Goal: Task Accomplishment & Management: Manage account settings

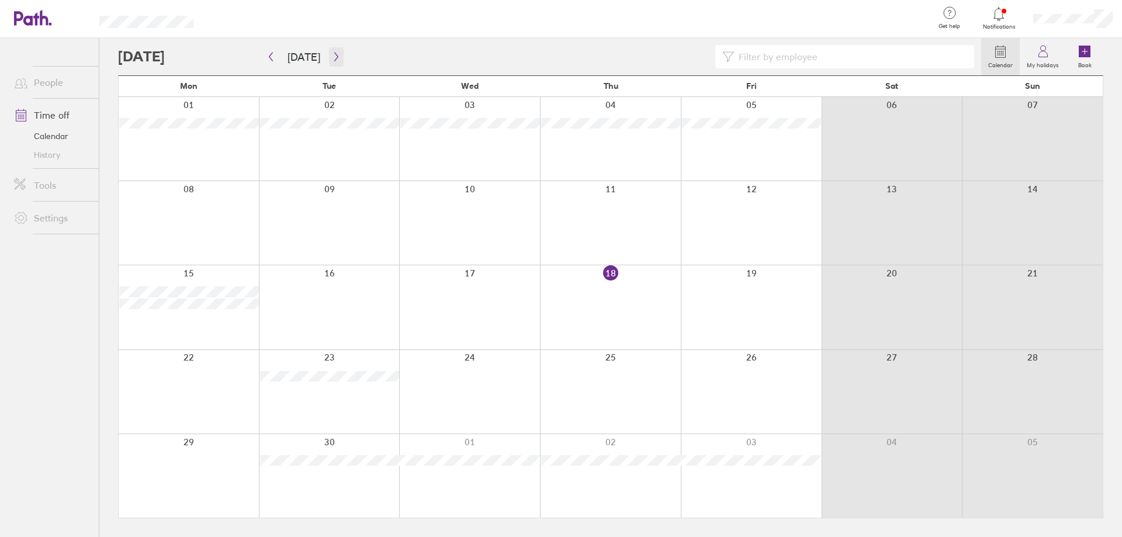
click at [332, 57] on icon "button" at bounding box center [336, 56] width 9 height 9
click at [273, 55] on icon "button" at bounding box center [270, 56] width 9 height 9
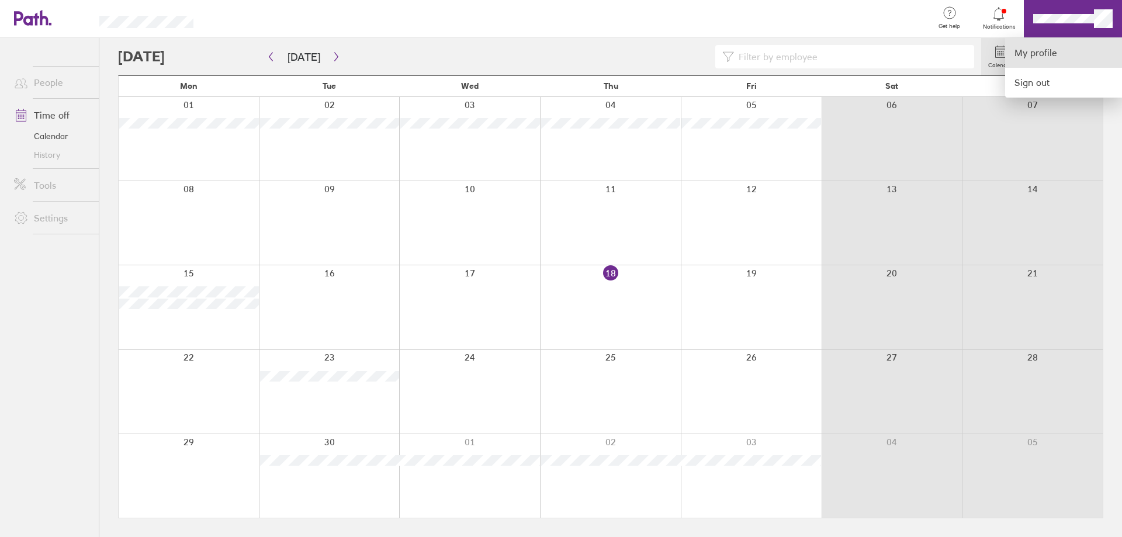
click at [1037, 49] on link "My profile" at bounding box center [1063, 53] width 117 height 30
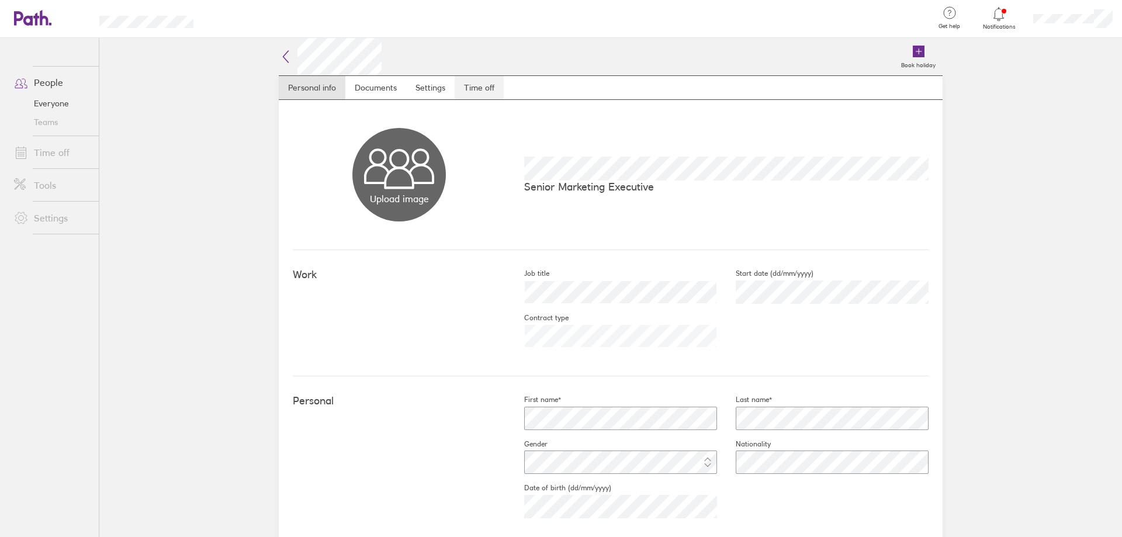
click at [481, 88] on link "Time off" at bounding box center [479, 87] width 49 height 23
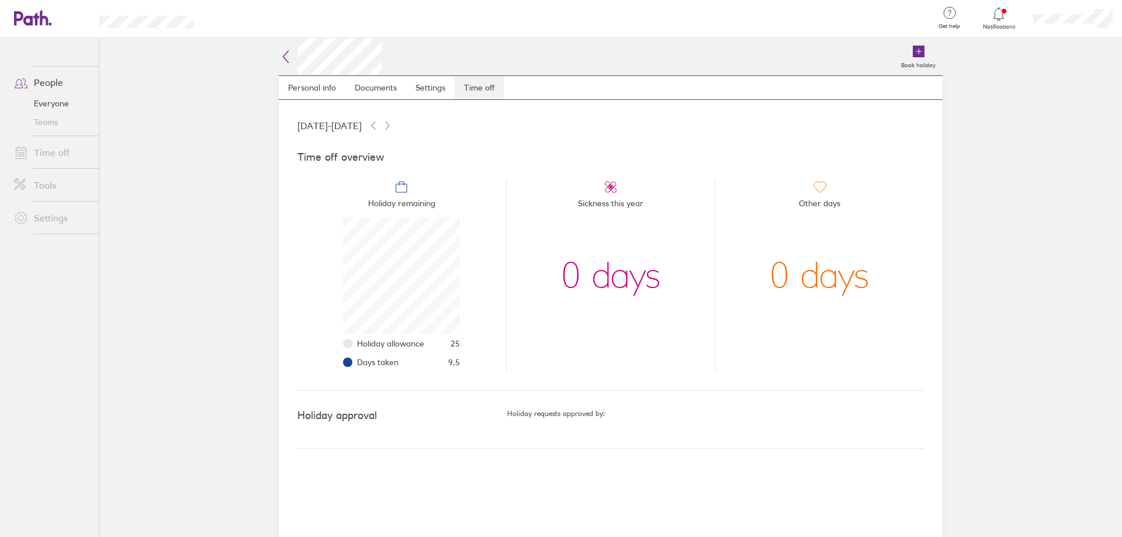
scroll to position [117, 117]
click at [219, 195] on main "Book holiday Personal info Documents Settings Time off [DATE] - [DATE] Time off…" at bounding box center [610, 287] width 1023 height 499
